Goal: Task Accomplishment & Management: Manage account settings

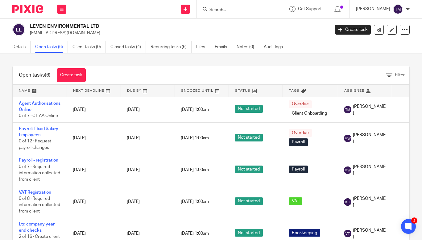
click at [245, 9] on input "Search" at bounding box center [237, 10] width 56 height 6
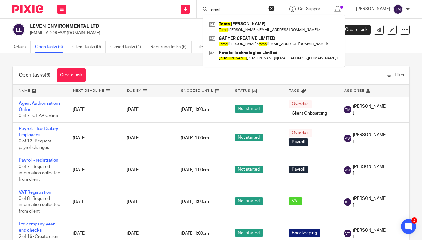
type input "tamsi"
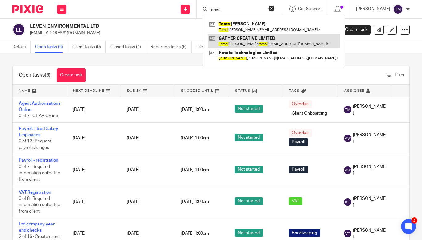
click at [242, 46] on link at bounding box center [274, 41] width 132 height 14
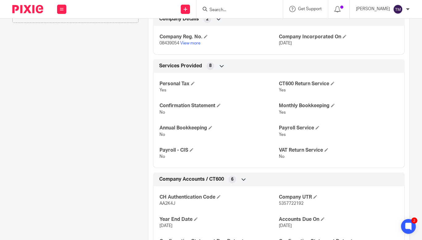
scroll to position [184, 0]
click at [168, 202] on span "AA2K4J" at bounding box center [168, 203] width 16 height 4
copy span "AA2K4J"
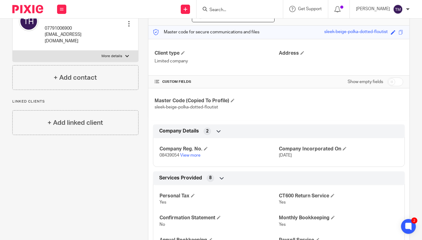
scroll to position [42, 0]
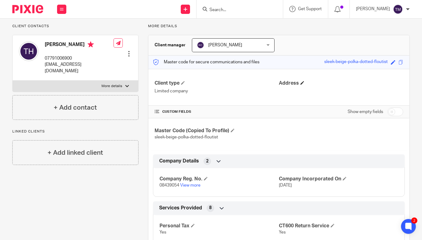
click at [303, 82] on h4 "Address" at bounding box center [341, 83] width 124 height 6
click at [301, 82] on span at bounding box center [303, 83] width 4 height 4
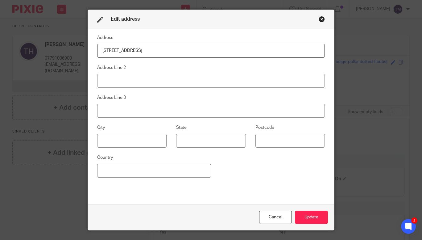
type input "[STREET_ADDRESS]"
type input "[GEOGRAPHIC_DATA]"
type input "W1W 5PF"
click at [312, 214] on button "Update" at bounding box center [311, 217] width 33 height 13
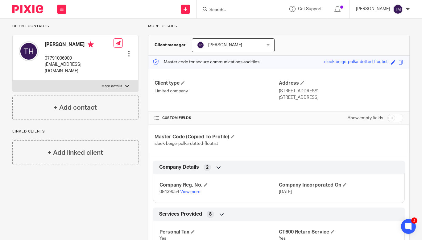
click at [231, 7] on input "Search" at bounding box center [237, 10] width 56 height 6
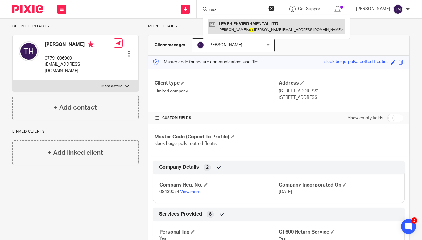
type input "saz"
click at [251, 30] on link at bounding box center [277, 26] width 138 height 14
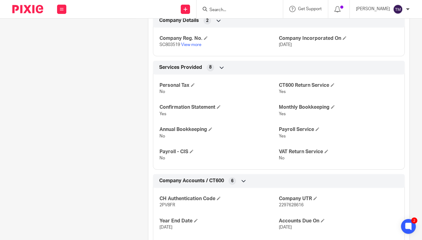
scroll to position [183, 0]
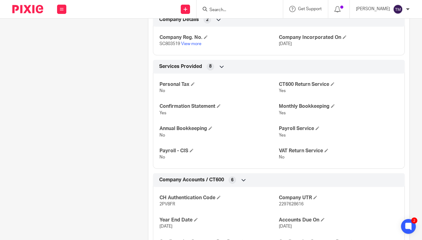
click at [168, 204] on span "2PV8FR" at bounding box center [168, 204] width 16 height 4
copy span "2PV8FR"
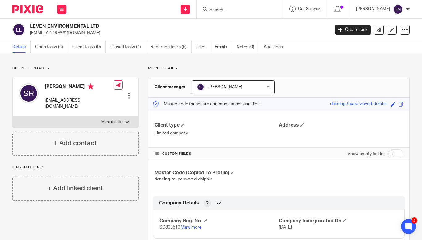
click at [120, 119] on p "More details" at bounding box center [112, 121] width 21 height 5
click at [13, 116] on input "More details" at bounding box center [12, 116] width 0 height 0
checkbox input "true"
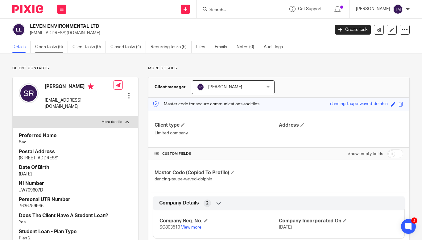
click at [56, 48] on link "Open tasks (6)" at bounding box center [51, 47] width 33 height 12
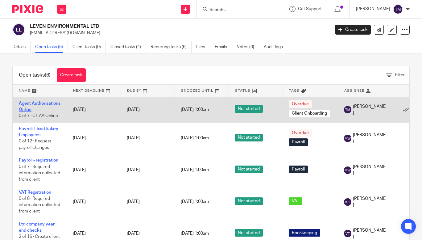
click at [31, 107] on link "Agent Authorisations Online" at bounding box center [40, 106] width 42 height 10
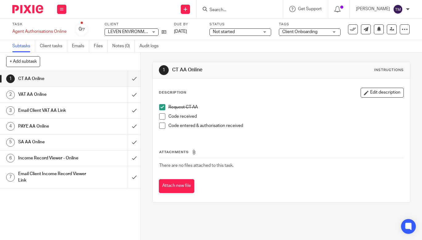
click at [162, 115] on span at bounding box center [162, 116] width 6 height 6
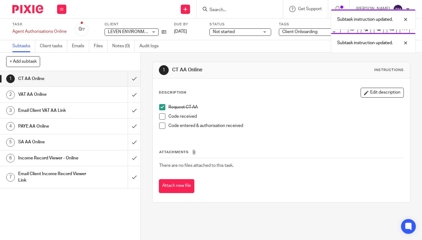
click at [162, 115] on span at bounding box center [162, 116] width 6 height 6
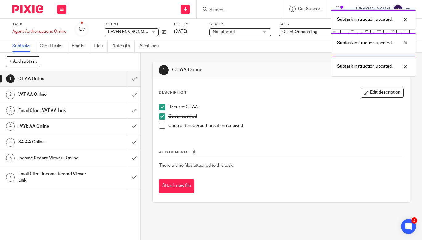
click at [161, 128] on span at bounding box center [162, 126] width 6 height 6
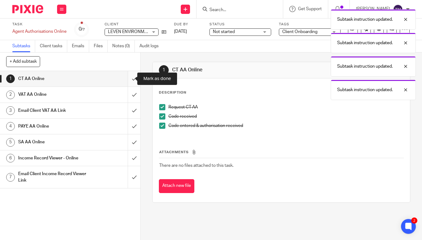
click at [129, 77] on input "submit" at bounding box center [70, 78] width 140 height 15
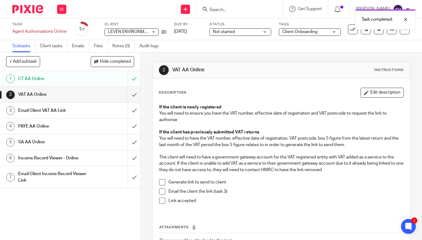
click at [235, 10] on div "Task completed." at bounding box center [313, 17] width 205 height 23
click at [408, 18] on div at bounding box center [401, 19] width 17 height 7
click at [241, 5] on form at bounding box center [242, 9] width 66 height 8
click at [234, 9] on input "Search" at bounding box center [237, 10] width 56 height 6
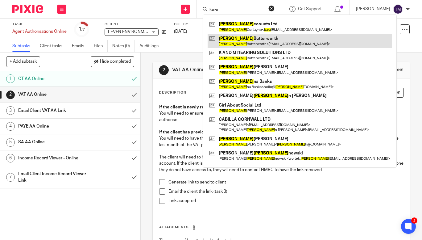
type input "kara"
click at [242, 40] on link at bounding box center [300, 41] width 184 height 14
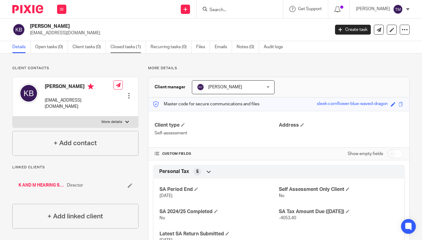
click at [129, 45] on link "Closed tasks (1)" at bounding box center [129, 47] width 36 height 12
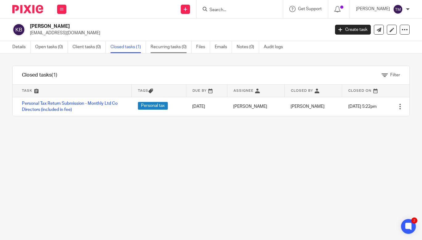
click at [173, 49] on link "Recurring tasks (0)" at bounding box center [171, 47] width 41 height 12
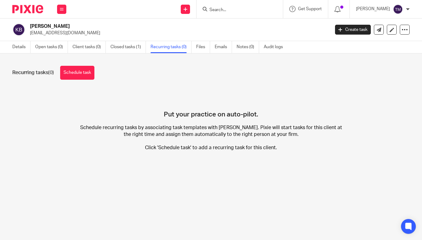
click at [238, 10] on input "Search" at bounding box center [237, 10] width 56 height 6
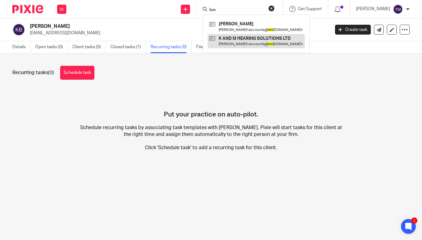
type input "km"
click at [247, 36] on link at bounding box center [256, 41] width 97 height 14
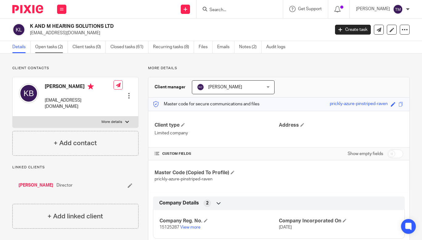
click at [48, 47] on link "Open tasks (2)" at bounding box center [51, 47] width 33 height 12
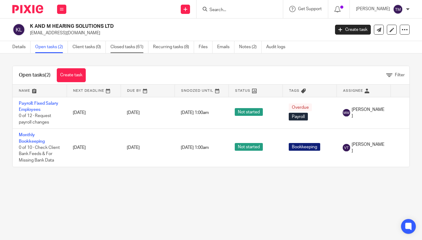
click at [137, 48] on link "Closed tasks (61)" at bounding box center [130, 47] width 38 height 12
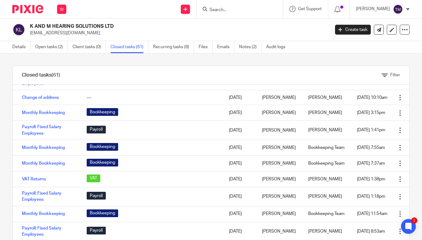
scroll to position [423, 0]
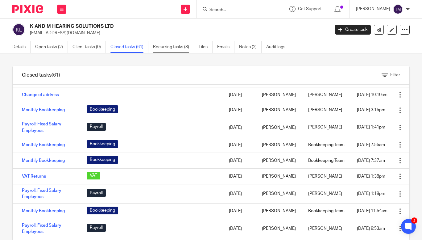
click at [174, 46] on link "Recurring tasks (8)" at bounding box center [173, 47] width 41 height 12
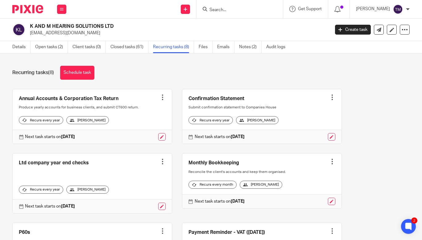
click at [229, 7] on input "Search" at bounding box center [237, 10] width 56 height 6
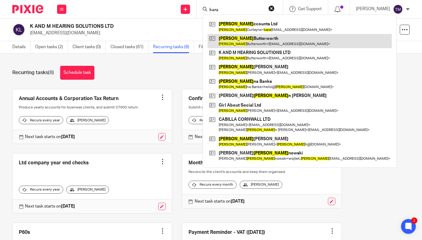
type input "kara"
click at [239, 37] on link at bounding box center [300, 41] width 184 height 14
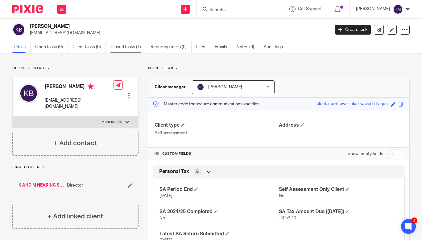
click at [131, 46] on link "Closed tasks (1)" at bounding box center [129, 47] width 36 height 12
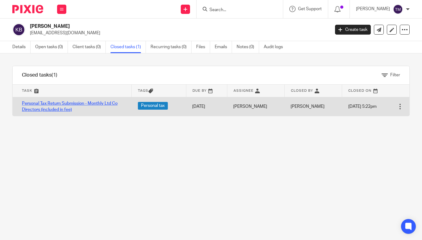
click at [102, 103] on link "Personal Tax Return Submission - Monthly Ltd Co Directors (included in fee)" at bounding box center [70, 106] width 96 height 10
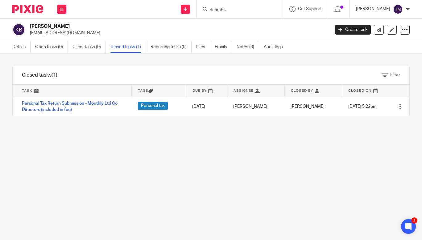
click at [240, 9] on input "Search" at bounding box center [237, 10] width 56 height 6
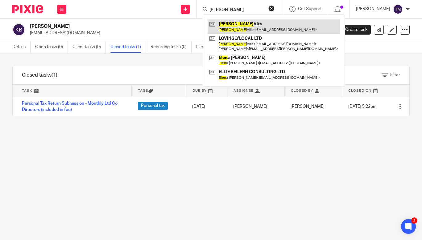
type input "helen"
click at [269, 27] on link at bounding box center [274, 26] width 132 height 14
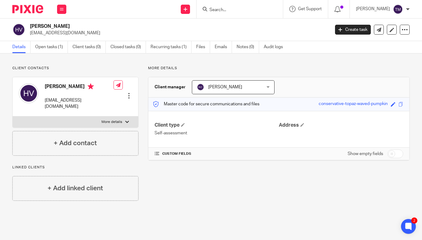
click at [238, 9] on input "Search" at bounding box center [237, 10] width 56 height 6
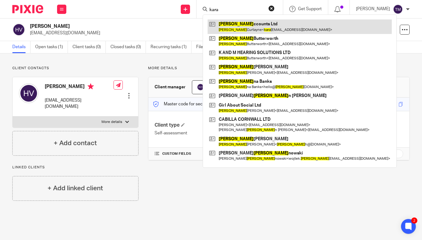
type input "kara"
click at [242, 32] on link at bounding box center [300, 26] width 184 height 14
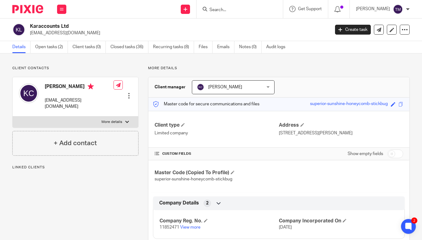
drag, startPoint x: 237, startPoint y: 8, endPoint x: 227, endPoint y: 10, distance: 9.7
click at [227, 10] on input "Search" at bounding box center [237, 10] width 56 height 6
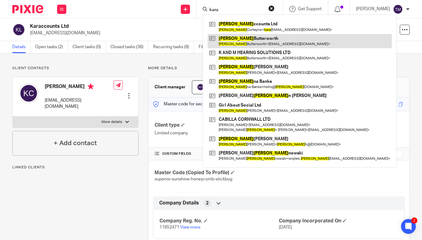
type input "kara"
click at [242, 42] on link at bounding box center [300, 41] width 184 height 14
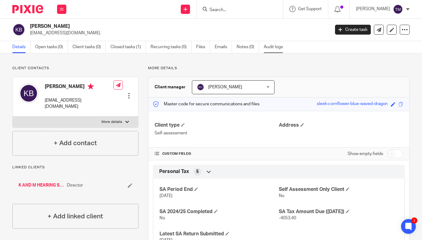
click at [274, 49] on link "Audit logs" at bounding box center [276, 47] width 24 height 12
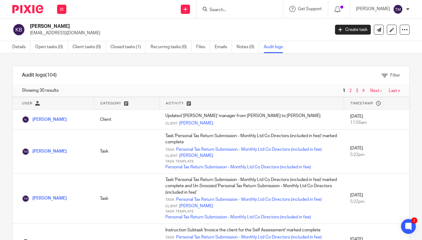
click at [237, 14] on div at bounding box center [240, 9] width 86 height 18
click at [237, 11] on input "Search" at bounding box center [237, 10] width 56 height 6
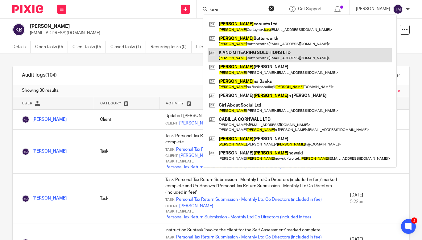
type input "kara"
click at [241, 52] on link at bounding box center [300, 55] width 184 height 14
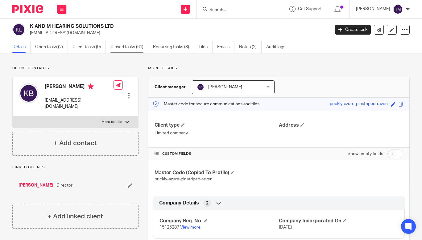
click at [140, 44] on link "Closed tasks (61)" at bounding box center [130, 47] width 38 height 12
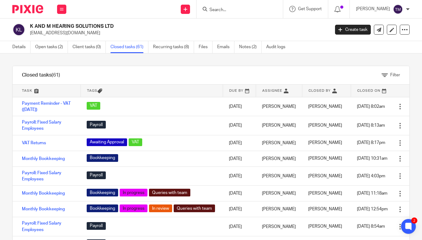
click at [244, 10] on input "Search" at bounding box center [237, 10] width 56 height 6
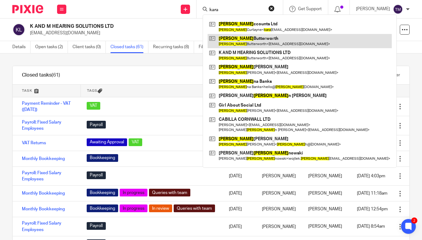
type input "kara"
click at [237, 42] on link at bounding box center [300, 41] width 184 height 14
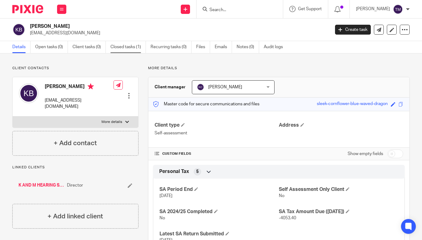
click at [121, 46] on link "Closed tasks (1)" at bounding box center [129, 47] width 36 height 12
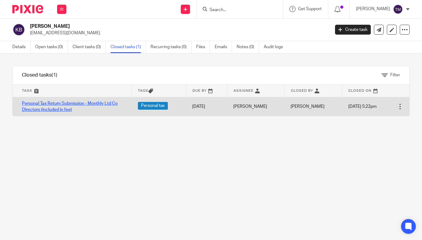
click at [94, 103] on link "Personal Tax Return Submission - Monthly Ltd Co Directors (included in fee)" at bounding box center [70, 106] width 96 height 10
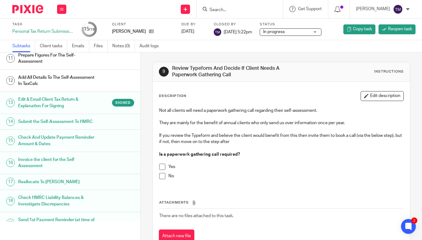
scroll to position [224, 0]
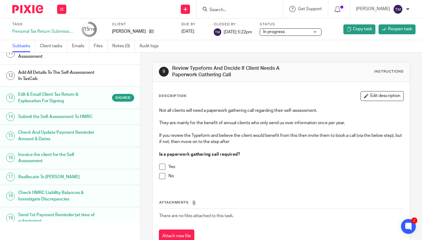
click at [48, 96] on h1 "Edit & Email Client Tax Return & Explanation For Signing" at bounding box center [57, 98] width 78 height 16
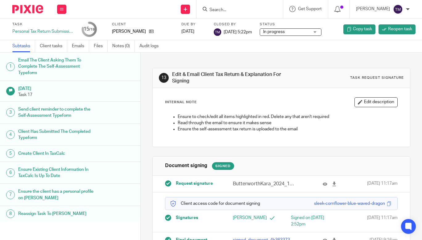
click at [323, 187] on div at bounding box center [327, 183] width 9 height 7
click at [323, 182] on icon at bounding box center [325, 184] width 5 height 5
